Goal: Task Accomplishment & Management: Use online tool/utility

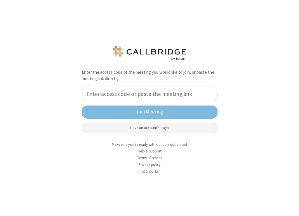
click at [160, 130] on button "Have an account? Login" at bounding box center [150, 128] width 136 height 10
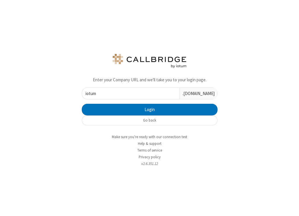
type input "iotum"
click at [82, 104] on button "Login" at bounding box center [150, 110] width 136 height 12
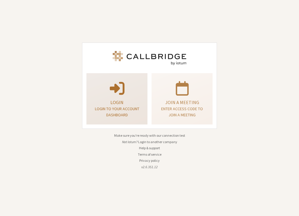
click at [141, 92] on div "Login Login to your account dashboard" at bounding box center [117, 99] width 55 height 47
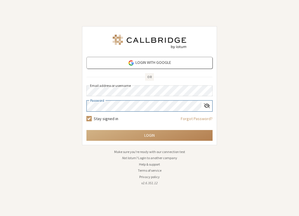
click at [86, 130] on button "Login" at bounding box center [149, 135] width 126 height 11
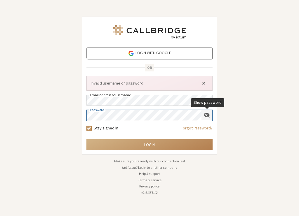
click at [208, 115] on span "Show password" at bounding box center [207, 115] width 6 height 6
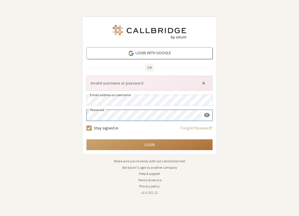
click at [199, 144] on button "Login" at bounding box center [149, 145] width 126 height 11
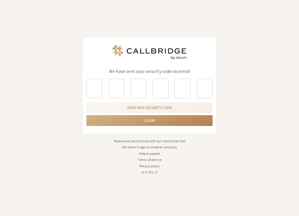
click at [98, 92] on input "Character 1." at bounding box center [94, 89] width 16 height 20
paste input "0"
type input "8"
type input "0"
type input "1"
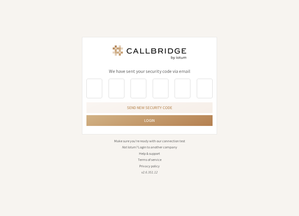
type input "7"
type input "1"
type input "0"
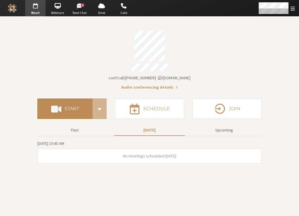
click at [66, 110] on button "Start" at bounding box center [64, 109] width 55 height 20
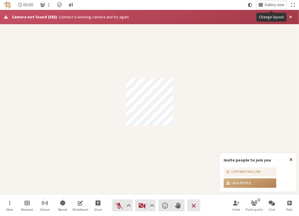
click at [269, 4] on span "Gallery view" at bounding box center [275, 5] width 20 height 4
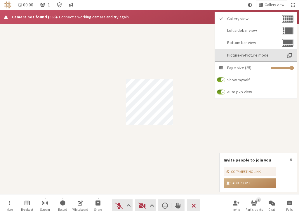
click at [266, 56] on span "Picture-in-Picture mode" at bounding box center [254, 55] width 55 height 4
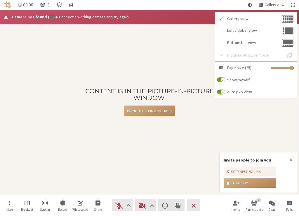
click at [248, 4] on span "Using system theme" at bounding box center [250, 4] width 4 height 5
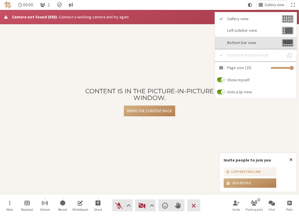
click at [243, 44] on span "Bottom bar view" at bounding box center [253, 43] width 53 height 4
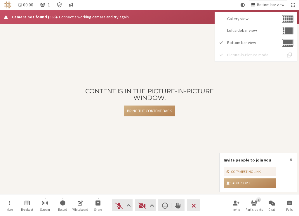
click at [268, 6] on span "Bottom bar view" at bounding box center [270, 5] width 27 height 4
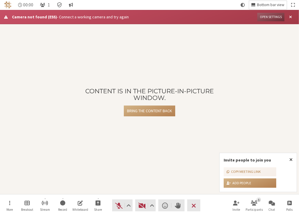
click at [268, 6] on span "Bottom bar view" at bounding box center [270, 5] width 27 height 4
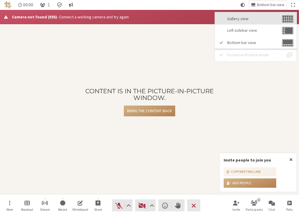
click at [260, 20] on span "Gallery view" at bounding box center [253, 19] width 53 height 4
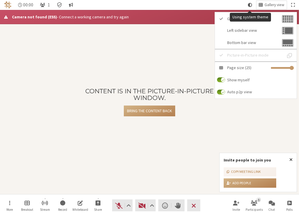
click at [249, 5] on span "Using system theme" at bounding box center [250, 4] width 4 height 5
click at [261, 4] on span "Open menu" at bounding box center [261, 4] width 4 height 5
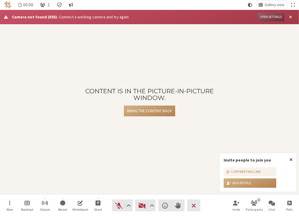
click at [246, 4] on button "Using system theme" at bounding box center [250, 5] width 9 height 8
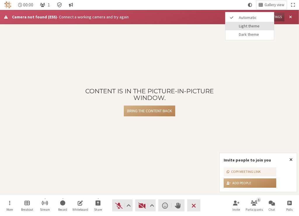
click at [247, 26] on span "Light theme" at bounding box center [255, 26] width 32 height 4
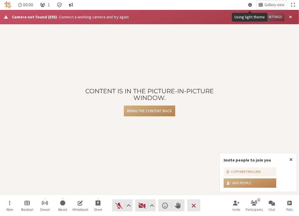
click at [249, 5] on span "Using light theme" at bounding box center [250, 4] width 4 height 5
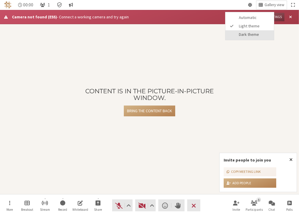
click at [245, 34] on span "Dark theme" at bounding box center [255, 34] width 32 height 4
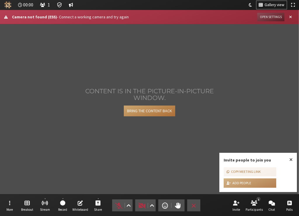
click at [160, 110] on button "Bring the content back" at bounding box center [149, 111] width 51 height 11
